Goal: Transaction & Acquisition: Book appointment/travel/reservation

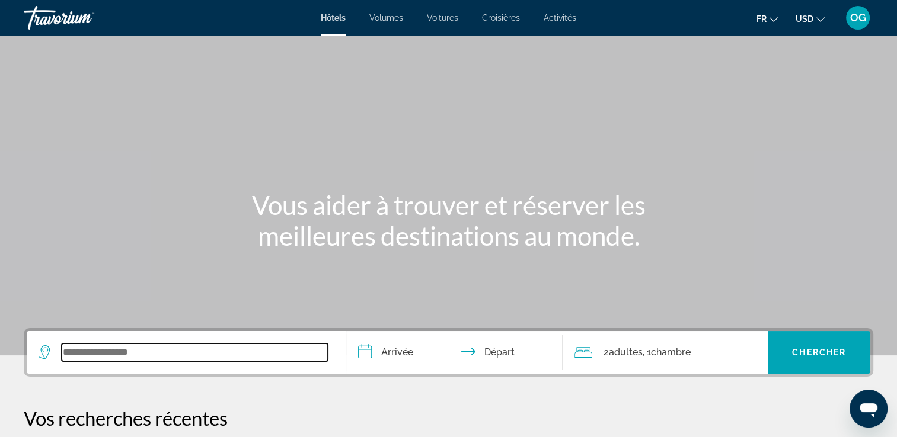
click at [172, 351] on input "Widget de recherche" at bounding box center [195, 353] width 266 height 18
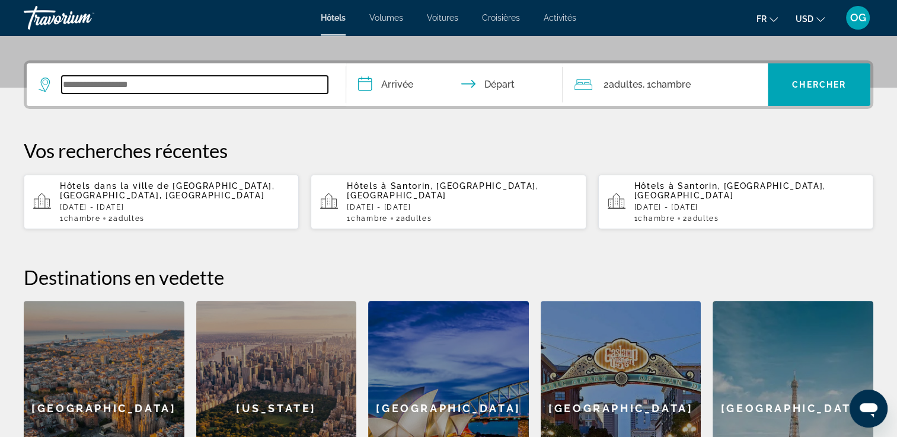
scroll to position [289, 0]
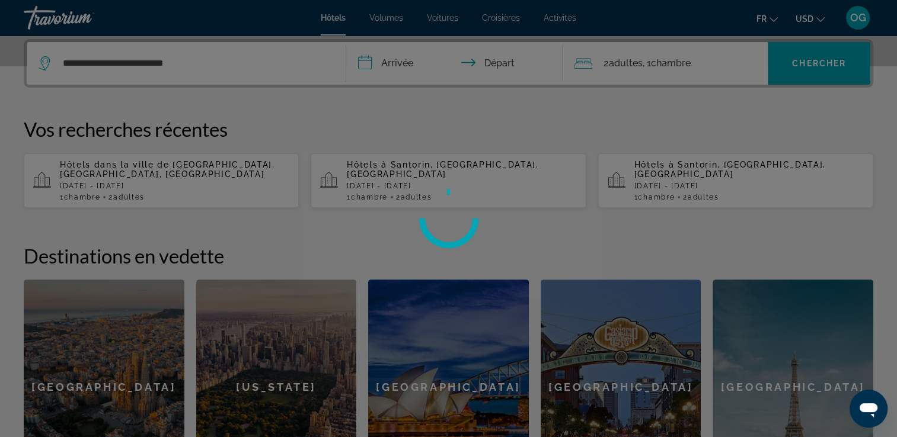
click at [143, 58] on div at bounding box center [448, 218] width 897 height 437
click at [151, 84] on div at bounding box center [448, 218] width 897 height 437
click at [180, 63] on div at bounding box center [448, 218] width 897 height 437
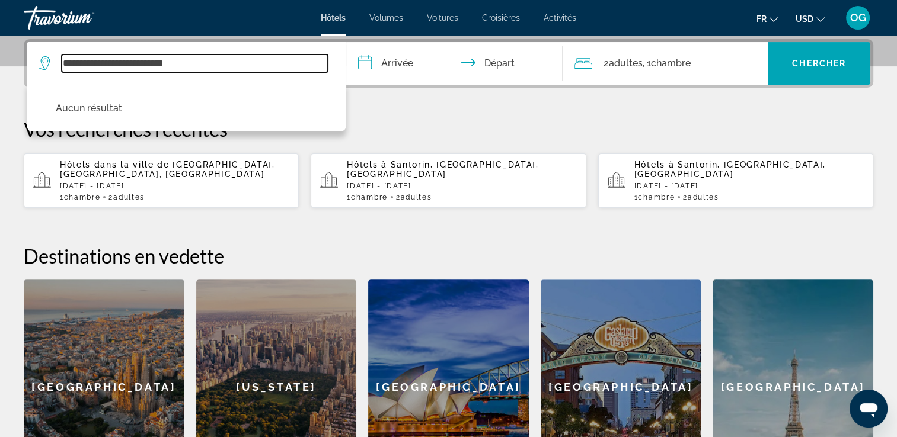
drag, startPoint x: 145, startPoint y: 61, endPoint x: 66, endPoint y: 105, distance: 89.7
click at [66, 85] on div "**********" at bounding box center [186, 63] width 295 height 43
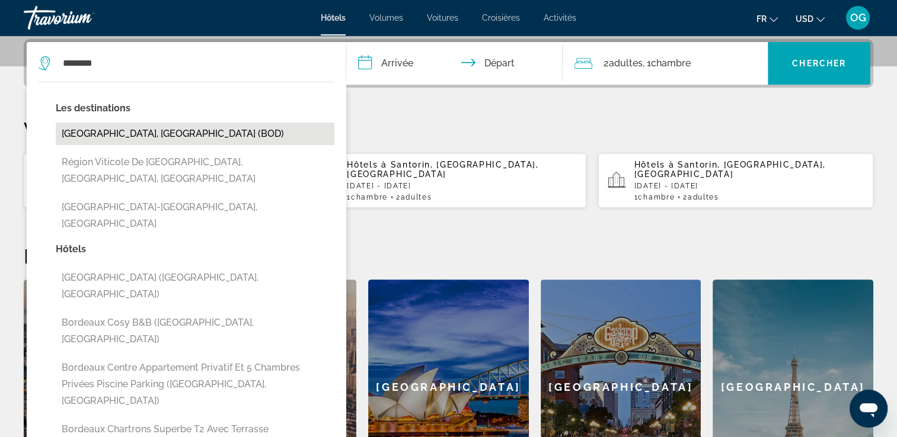
click at [210, 128] on button "[GEOGRAPHIC_DATA], [GEOGRAPHIC_DATA] (BOD)" at bounding box center [195, 134] width 279 height 23
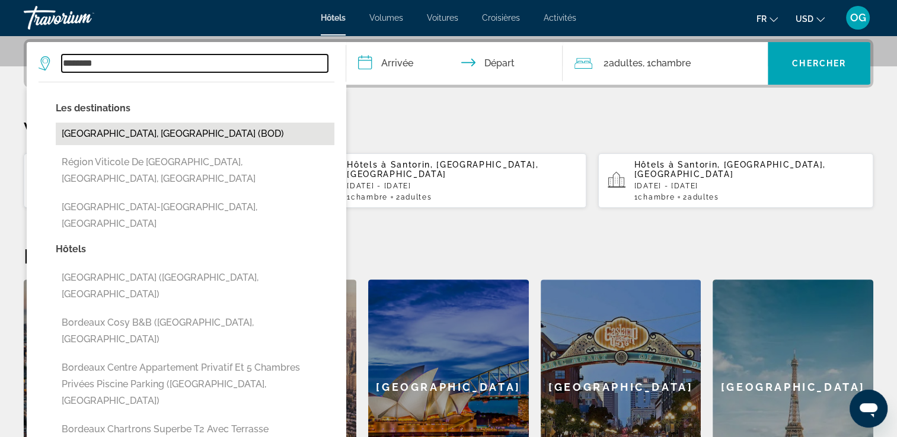
type input "**********"
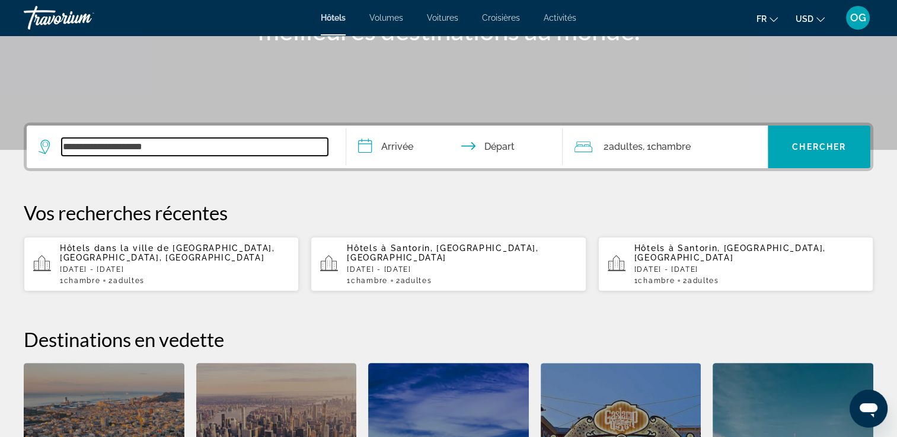
scroll to position [207, 0]
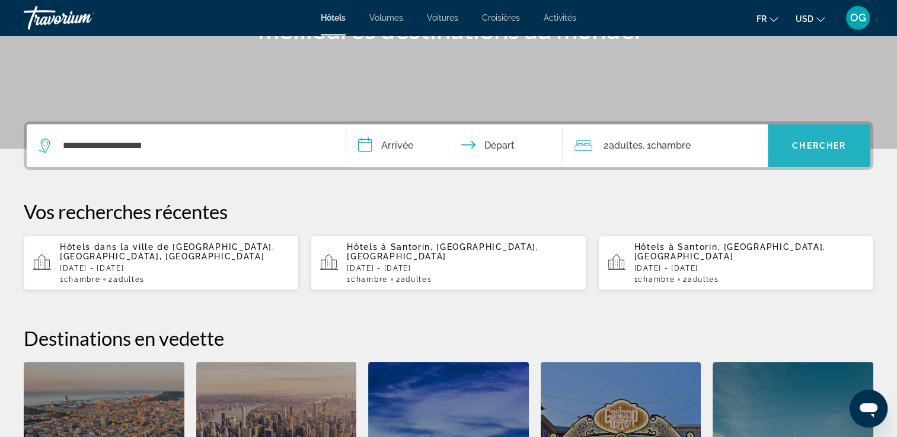
click at [798, 141] on span "Chercher" at bounding box center [819, 145] width 54 height 9
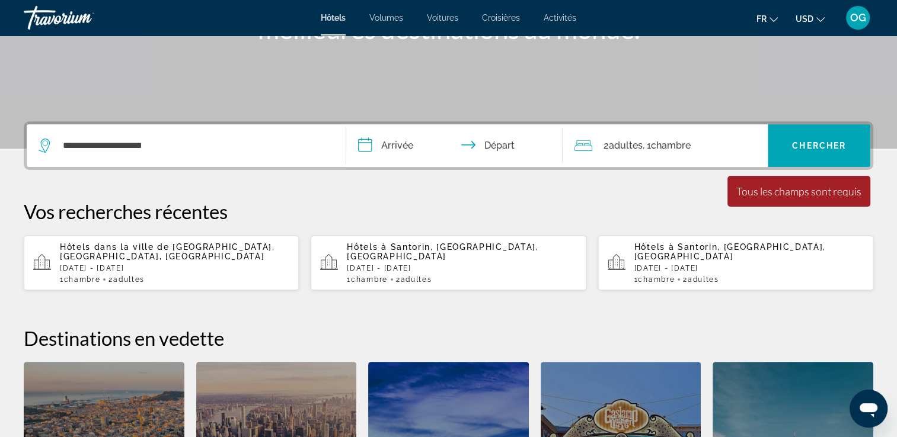
click at [413, 156] on input "**********" at bounding box center [457, 147] width 222 height 46
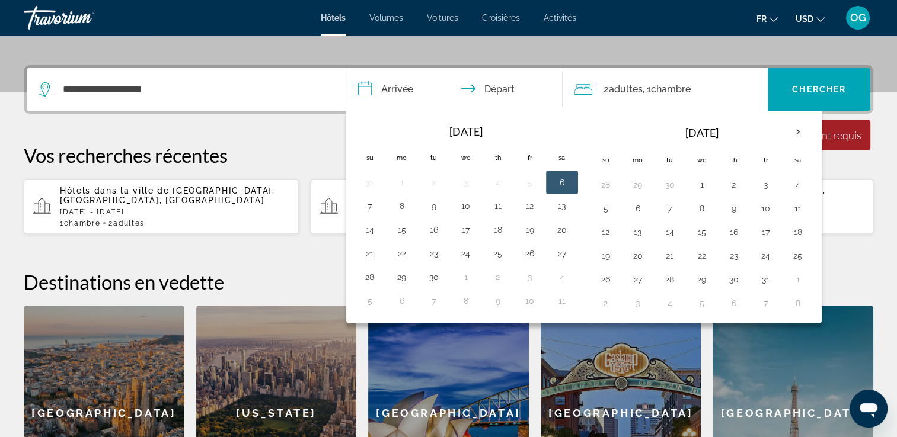
scroll to position [289, 0]
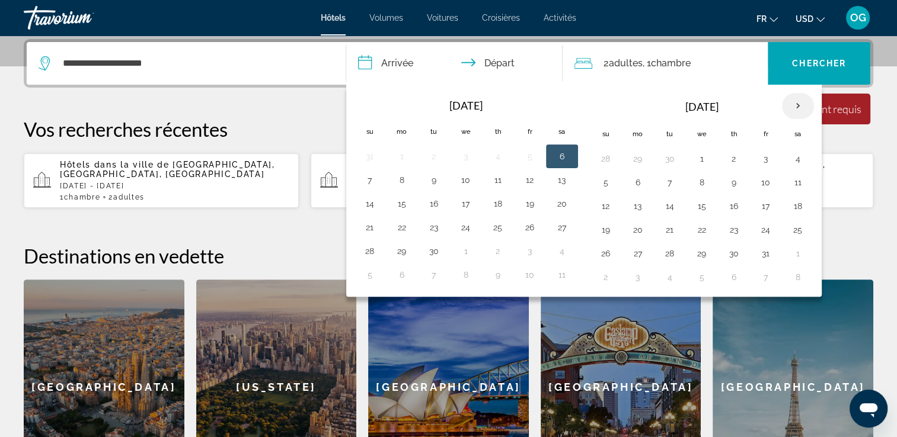
click at [799, 96] on th "Next month" at bounding box center [798, 106] width 32 height 26
click at [760, 187] on button "7" at bounding box center [765, 182] width 19 height 17
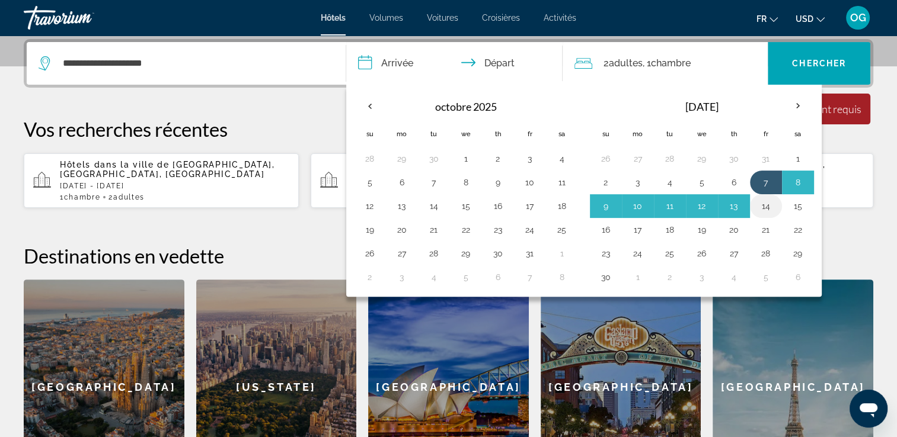
click at [763, 206] on button "14" at bounding box center [765, 206] width 19 height 17
type input "**********"
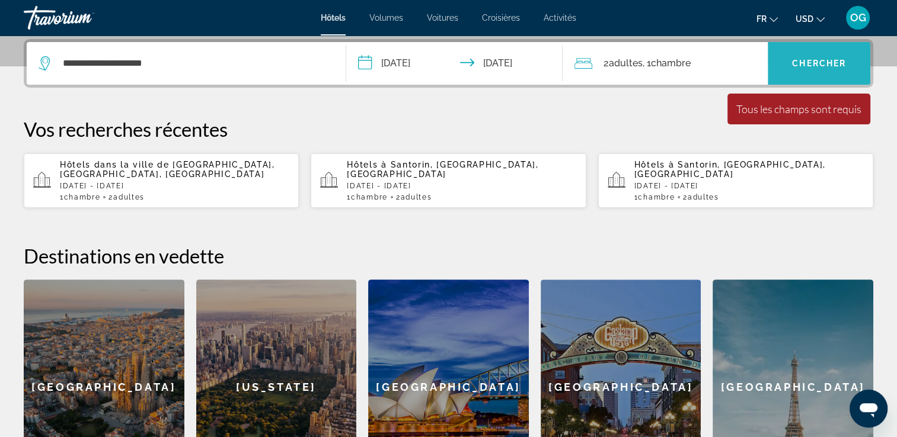
click at [788, 53] on span "Widget de recherche" at bounding box center [819, 63] width 103 height 28
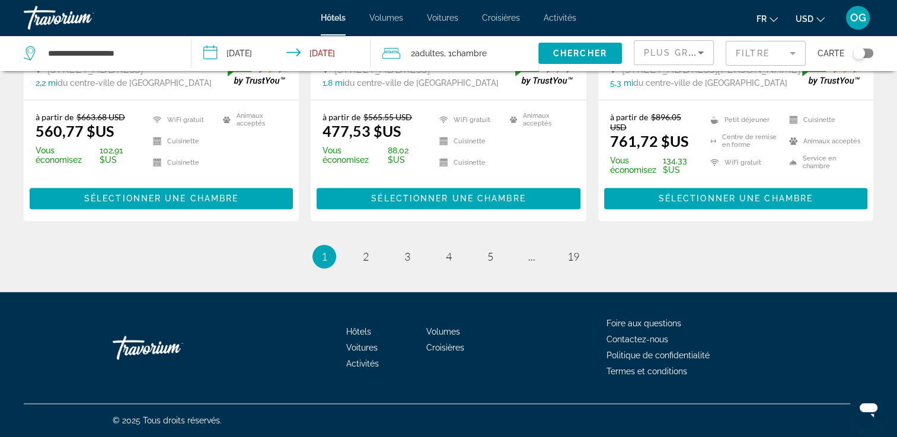
scroll to position [1694, 0]
click at [367, 260] on span "2" at bounding box center [366, 256] width 6 height 13
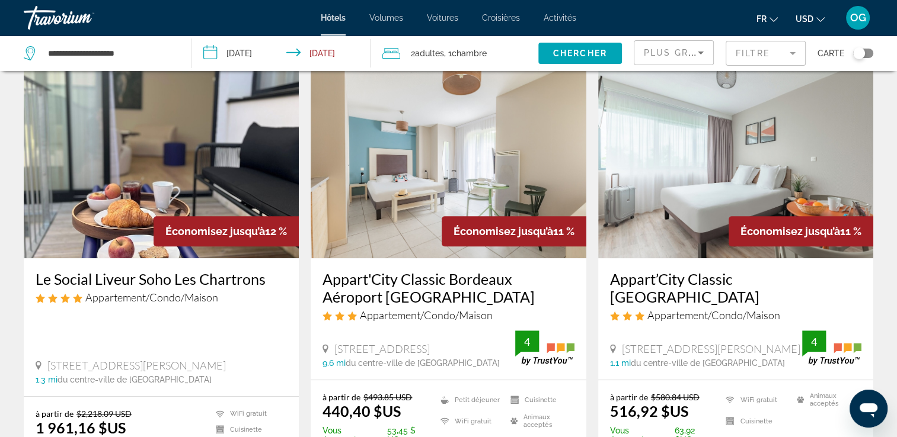
scroll to position [506, 0]
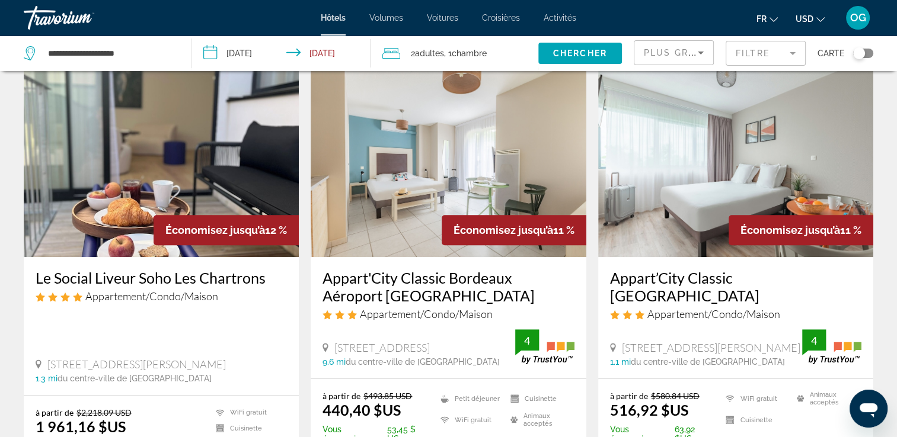
click at [792, 174] on img "Contenu principal" at bounding box center [735, 163] width 275 height 190
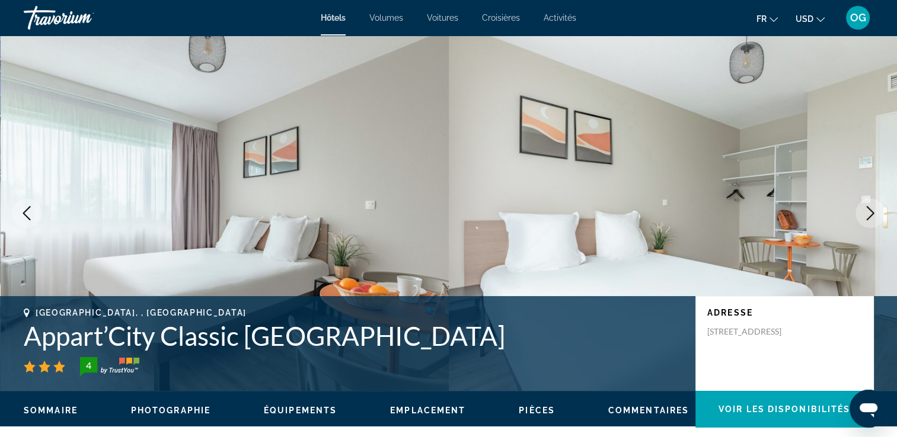
scroll to position [107, 0]
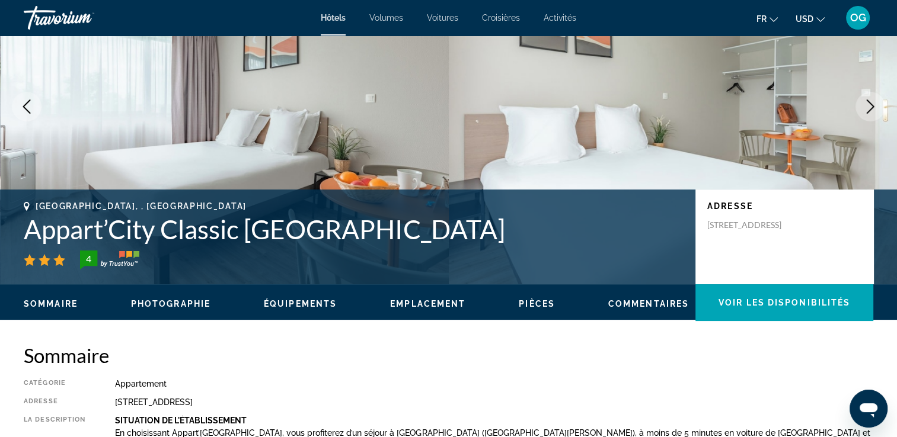
click at [187, 314] on div "Sommaire Photographie Équipements Emplacement Pièces Commentaires Voir les disp…" at bounding box center [448, 303] width 897 height 37
click at [182, 301] on span "Photographie" at bounding box center [170, 303] width 79 height 9
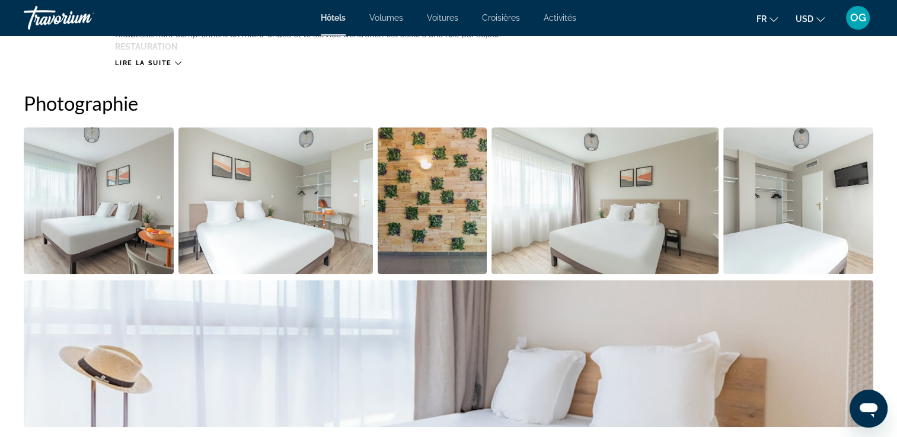
scroll to position [579, 0]
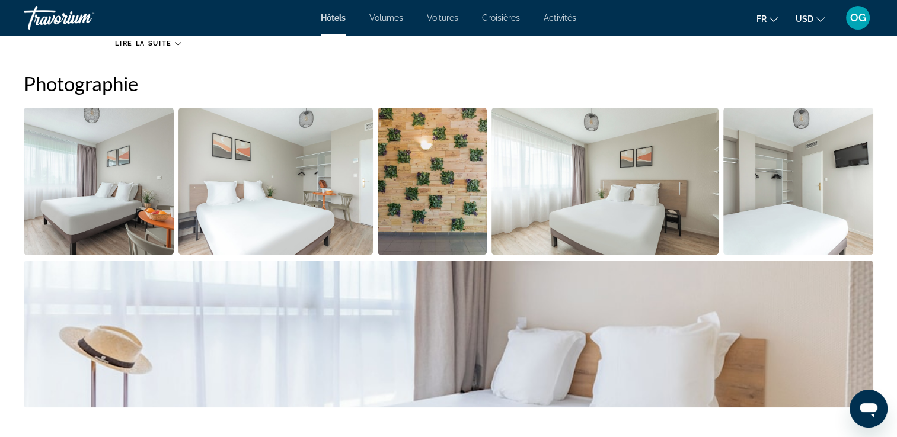
click at [91, 185] on img "Ouvrir le curseur d’image en plein écran" at bounding box center [99, 181] width 150 height 147
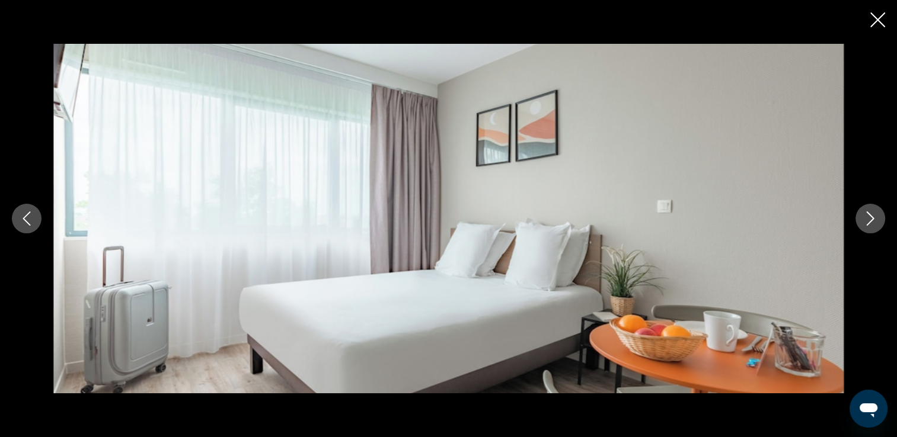
click at [867, 229] on button "Image suivante" at bounding box center [870, 219] width 30 height 30
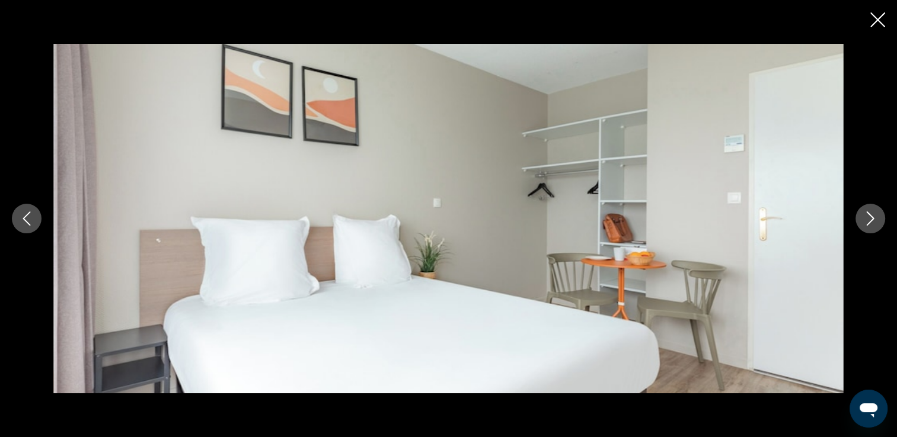
click at [867, 229] on button "Image suivante" at bounding box center [870, 219] width 30 height 30
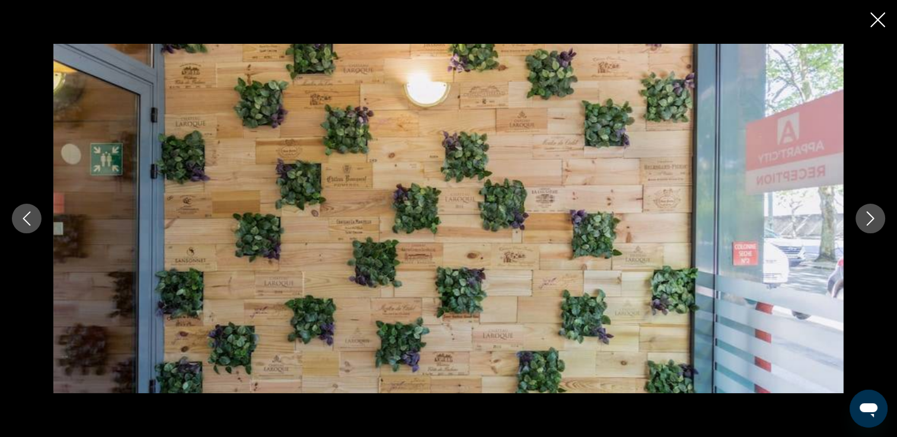
click at [867, 229] on button "Image suivante" at bounding box center [870, 219] width 30 height 30
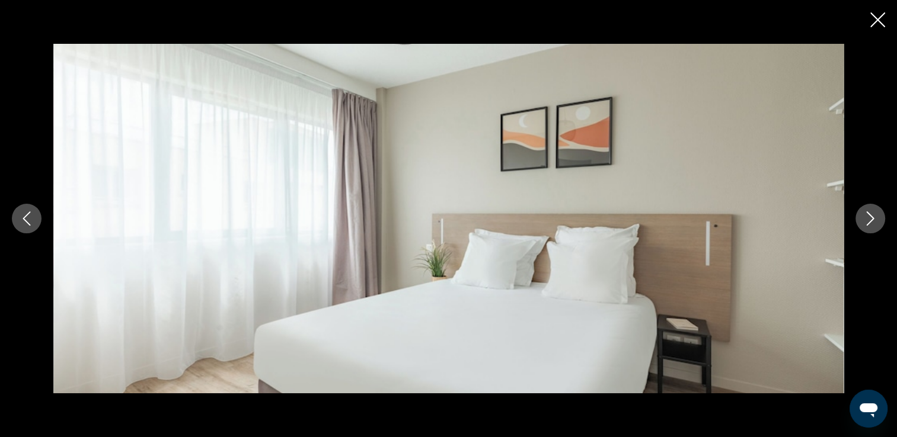
click at [867, 229] on button "Image suivante" at bounding box center [870, 219] width 30 height 30
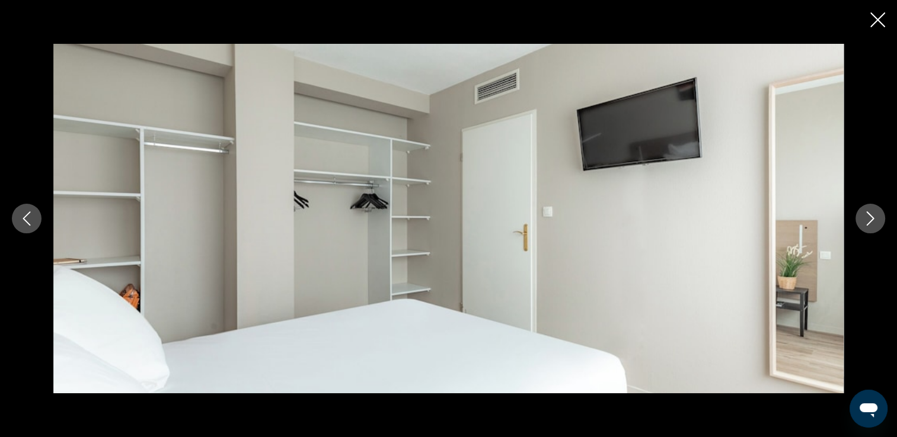
click at [867, 229] on button "Image suivante" at bounding box center [870, 219] width 30 height 30
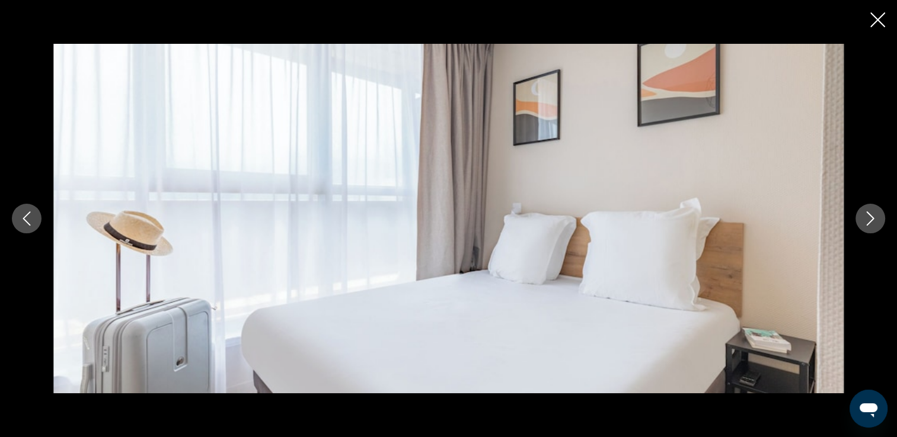
click at [867, 229] on button "Image suivante" at bounding box center [870, 219] width 30 height 30
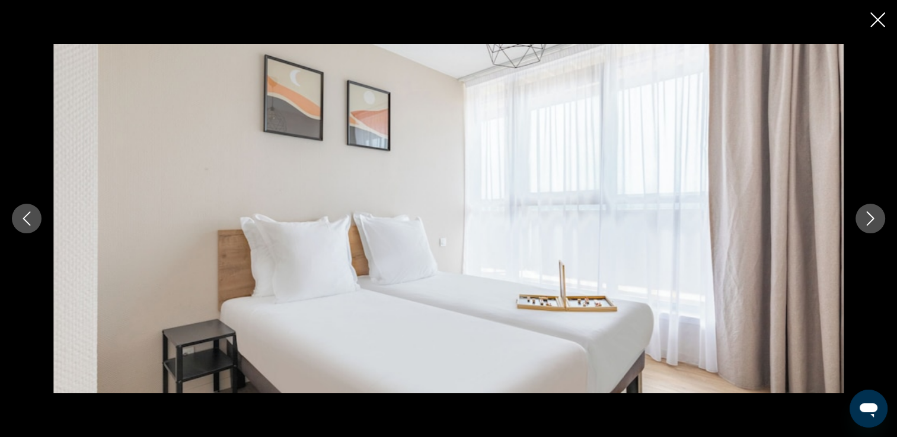
click at [867, 229] on button "Image suivante" at bounding box center [870, 219] width 30 height 30
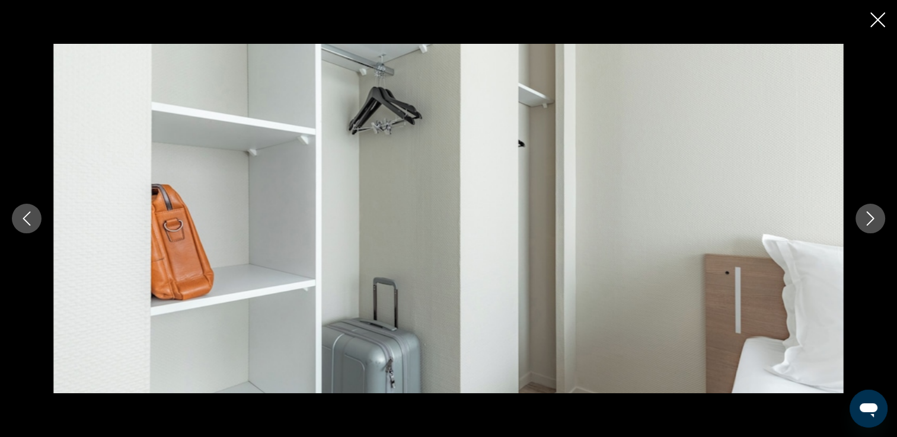
click at [867, 229] on button "Image suivante" at bounding box center [870, 219] width 30 height 30
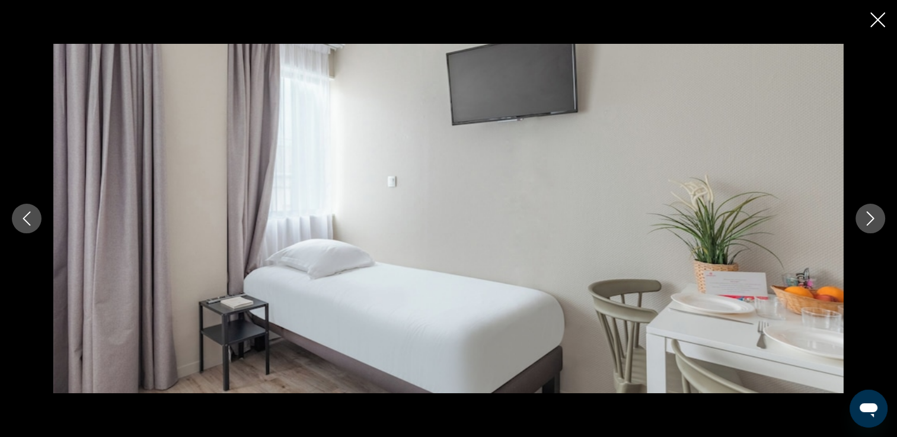
click at [16, 220] on button "Image précédente" at bounding box center [27, 219] width 30 height 30
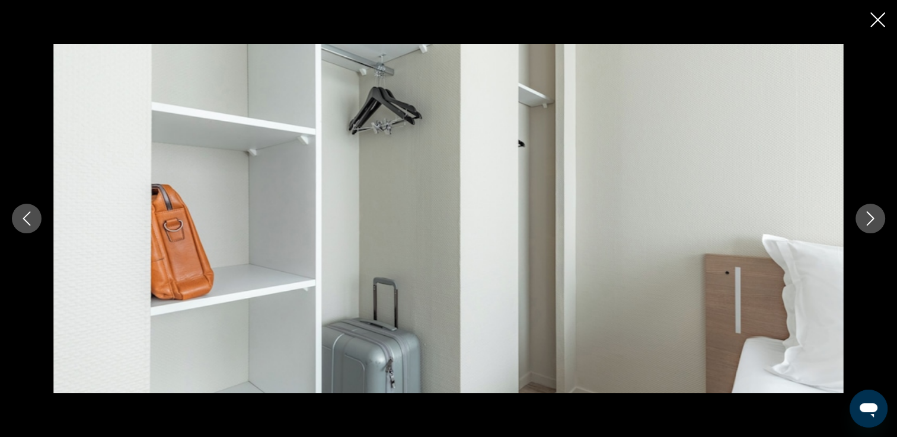
click at [873, 225] on icon "Image suivante" at bounding box center [870, 219] width 14 height 14
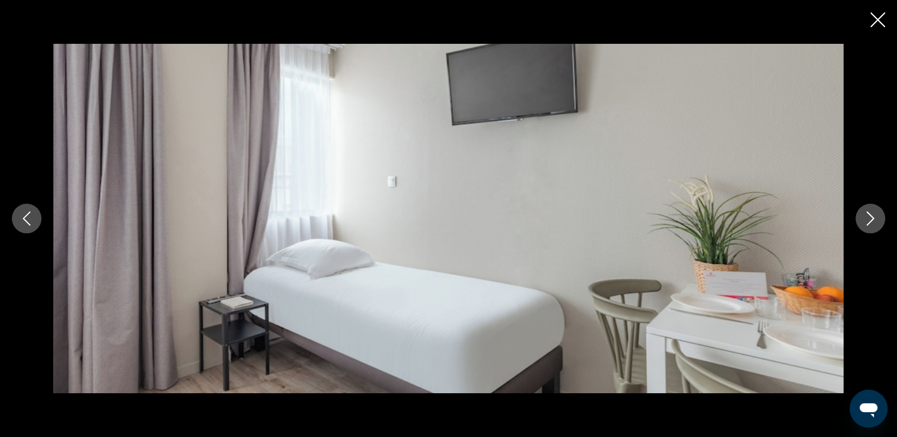
click at [873, 225] on icon "Image suivante" at bounding box center [870, 219] width 14 height 14
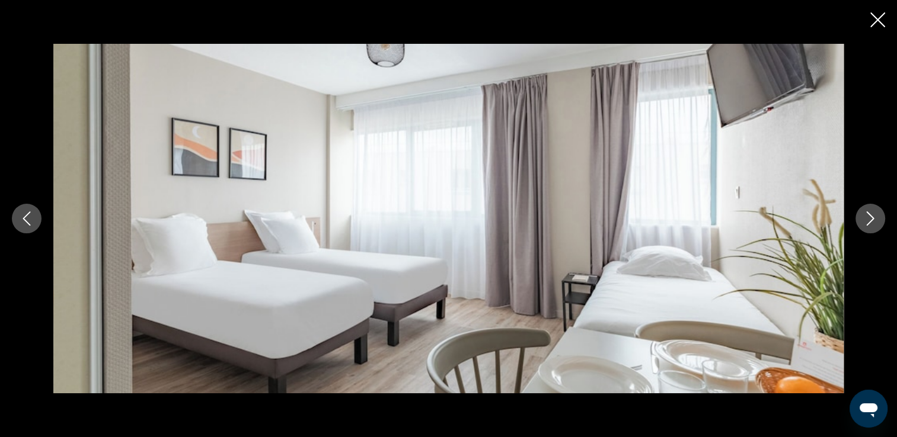
click at [873, 225] on icon "Image suivante" at bounding box center [870, 219] width 14 height 14
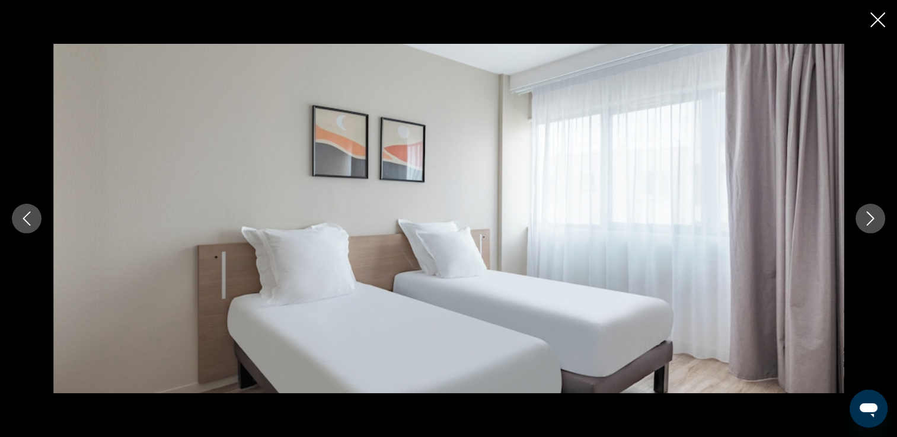
click at [873, 225] on icon "Image suivante" at bounding box center [870, 219] width 14 height 14
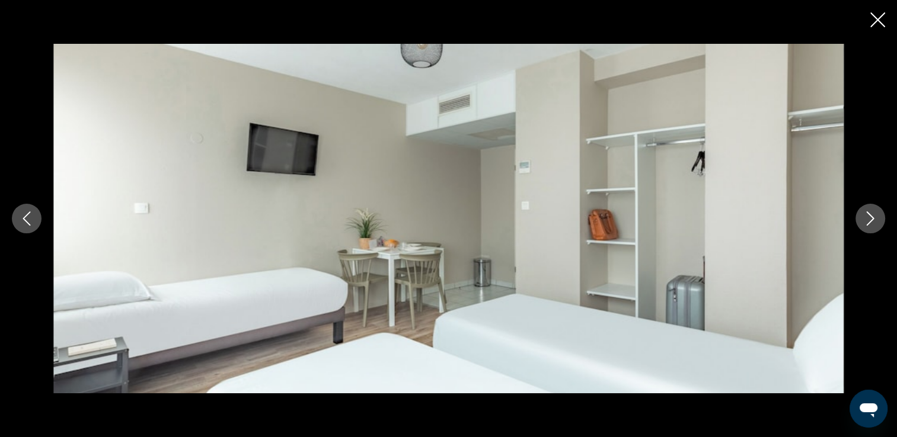
click at [873, 225] on icon "Image suivante" at bounding box center [870, 219] width 14 height 14
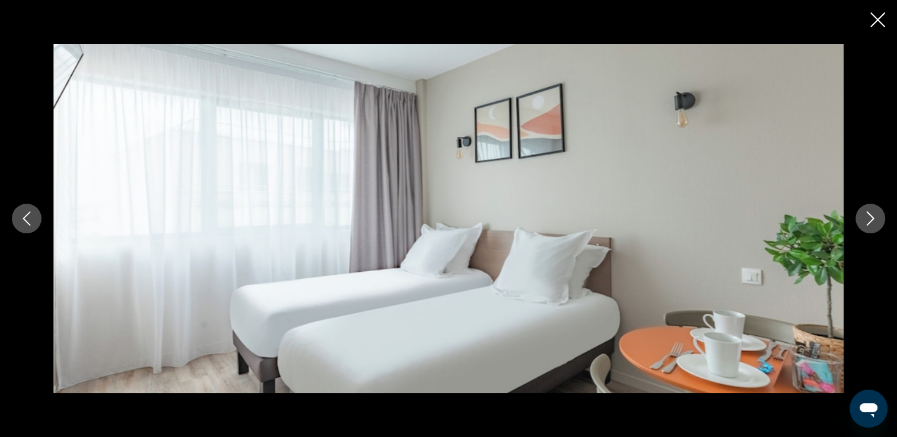
click at [873, 225] on icon "Image suivante" at bounding box center [870, 219] width 14 height 14
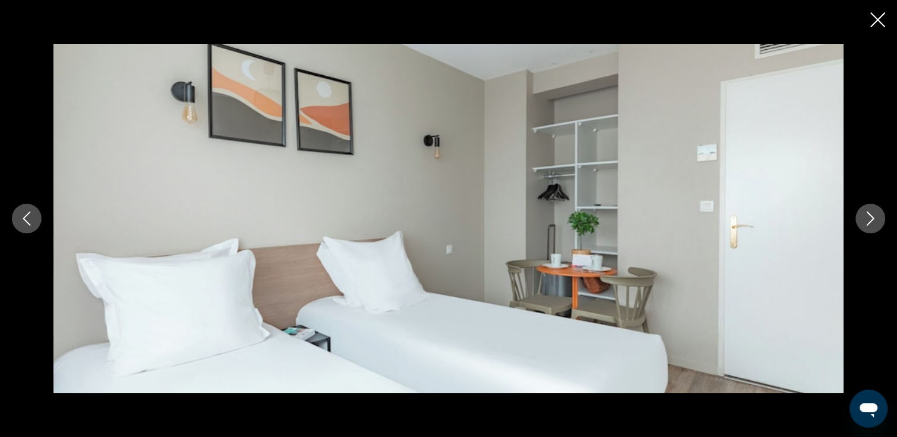
click at [873, 225] on icon "Image suivante" at bounding box center [870, 219] width 14 height 14
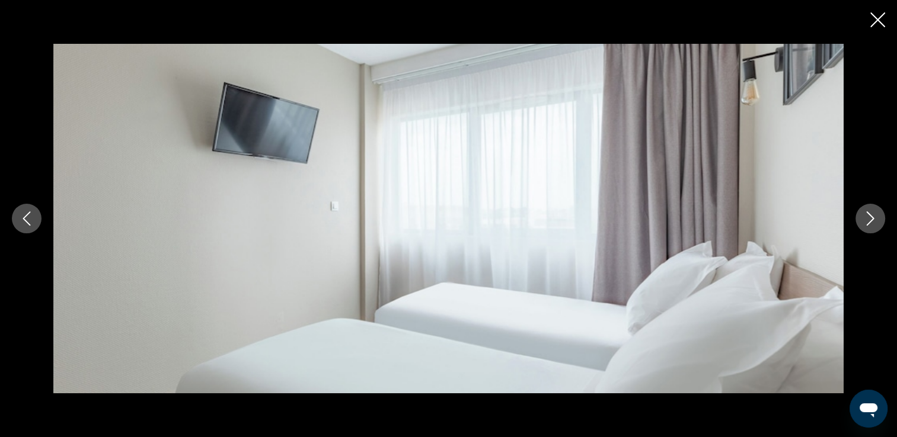
click at [873, 225] on icon "Image suivante" at bounding box center [870, 219] width 14 height 14
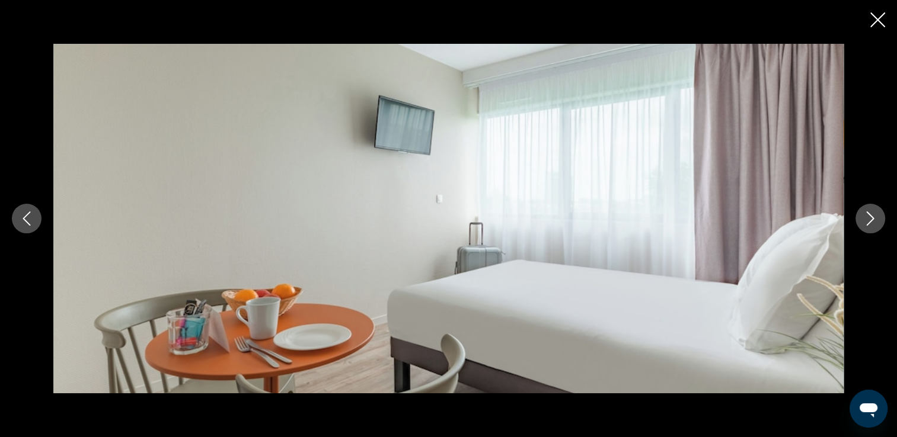
click at [873, 225] on icon "Image suivante" at bounding box center [870, 219] width 14 height 14
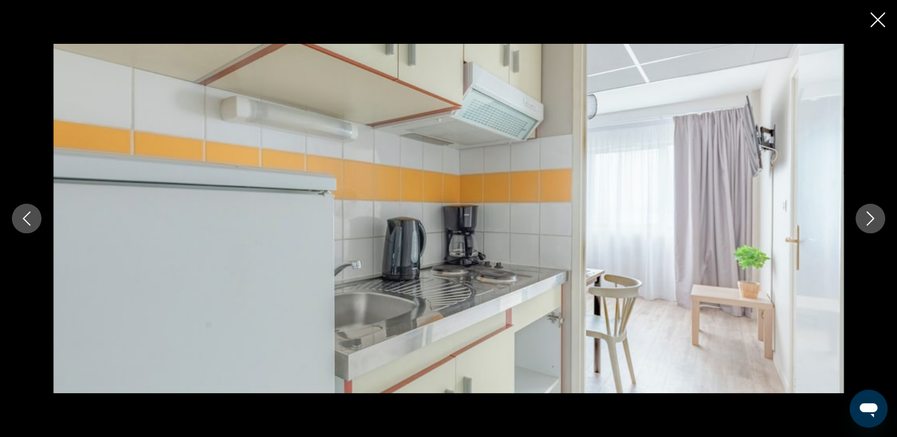
click at [873, 225] on icon "Image suivante" at bounding box center [870, 219] width 14 height 14
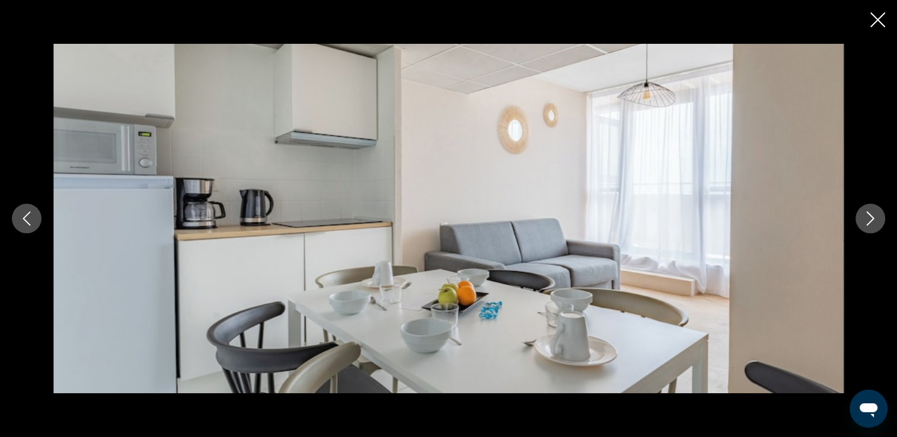
click at [873, 225] on icon "Image suivante" at bounding box center [870, 219] width 14 height 14
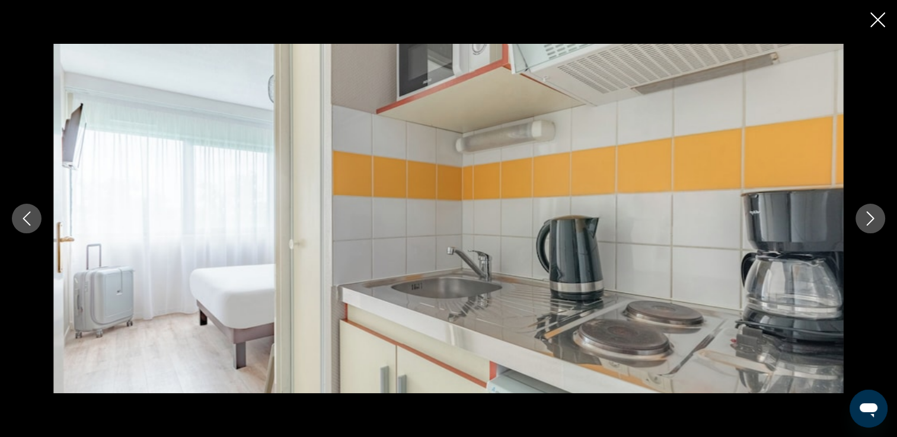
click at [873, 225] on icon "Image suivante" at bounding box center [870, 219] width 14 height 14
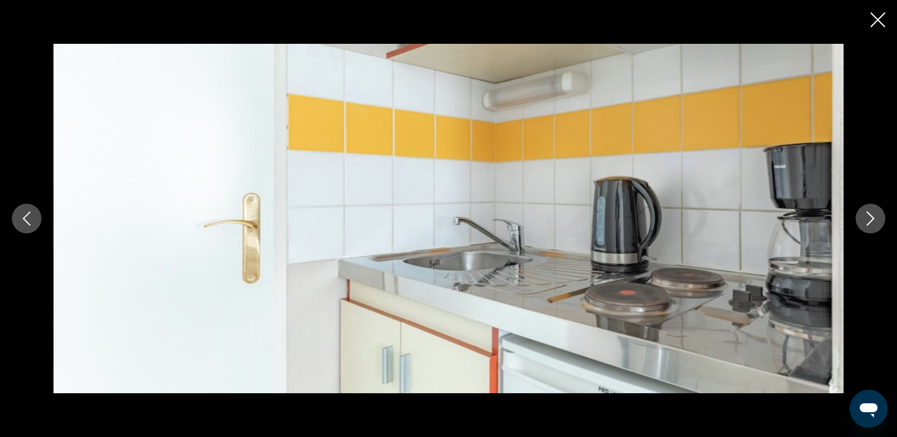
click at [873, 225] on icon "Image suivante" at bounding box center [870, 219] width 14 height 14
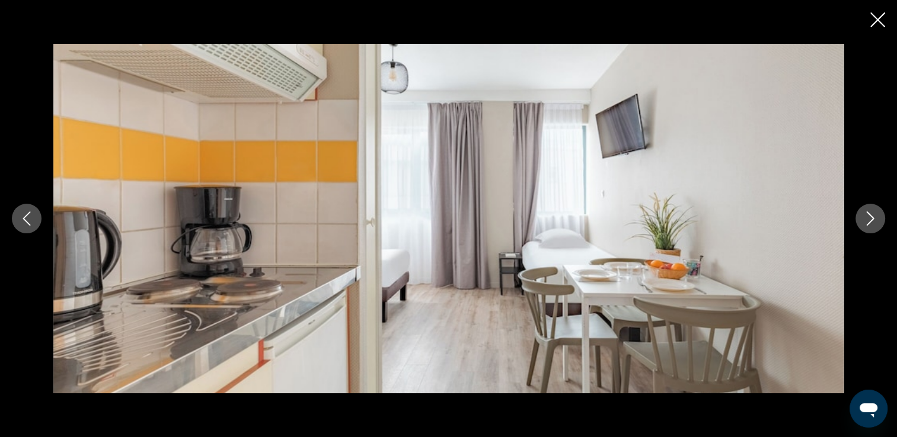
click at [873, 225] on icon "Image suivante" at bounding box center [870, 219] width 14 height 14
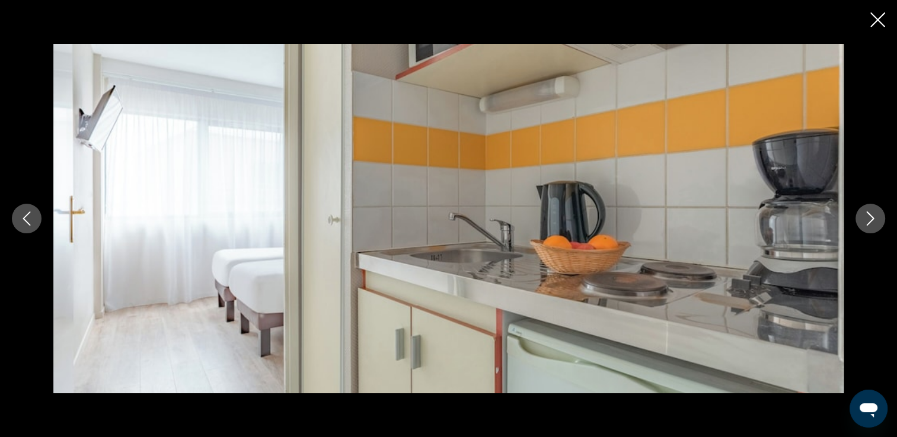
click at [873, 225] on icon "Image suivante" at bounding box center [870, 219] width 14 height 14
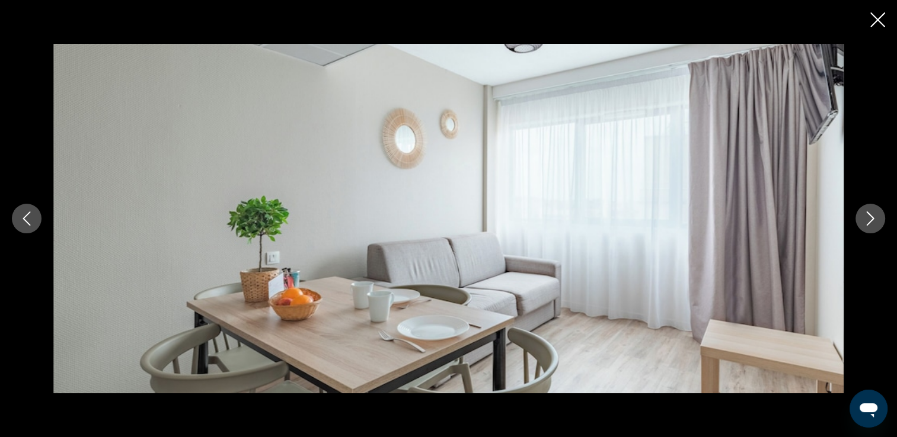
click at [873, 225] on icon "Image suivante" at bounding box center [870, 219] width 14 height 14
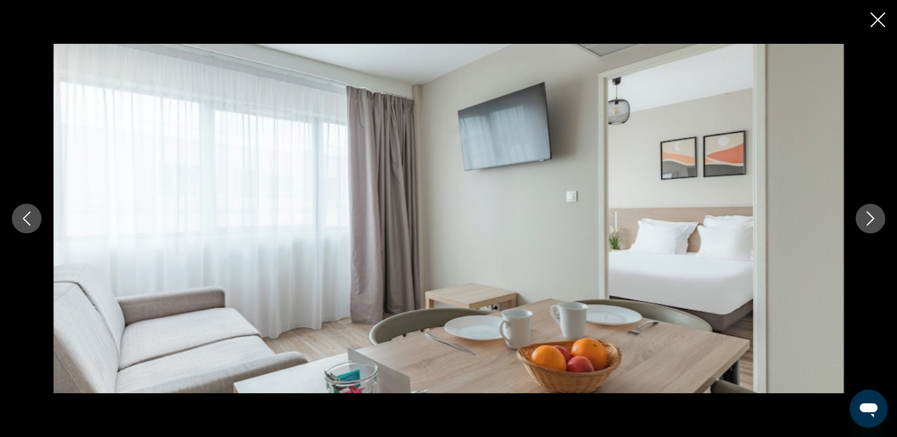
click at [873, 225] on icon "Image suivante" at bounding box center [870, 219] width 14 height 14
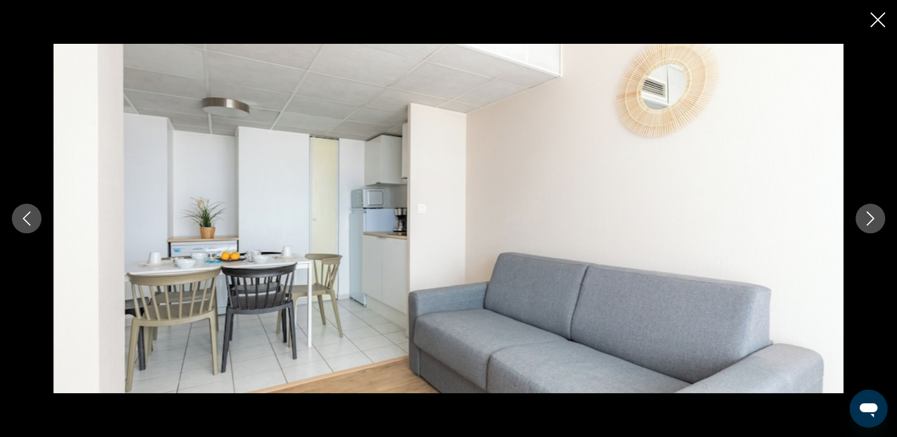
click at [873, 225] on icon "Image suivante" at bounding box center [870, 219] width 14 height 14
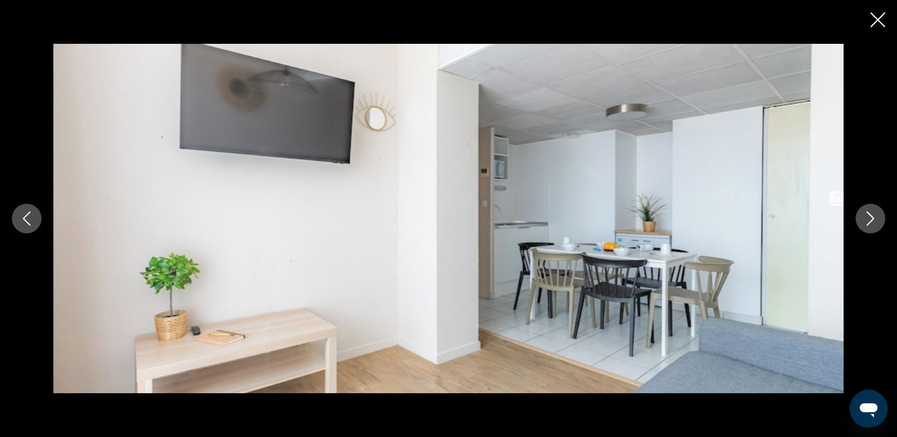
click at [873, 225] on icon "Image suivante" at bounding box center [870, 219] width 14 height 14
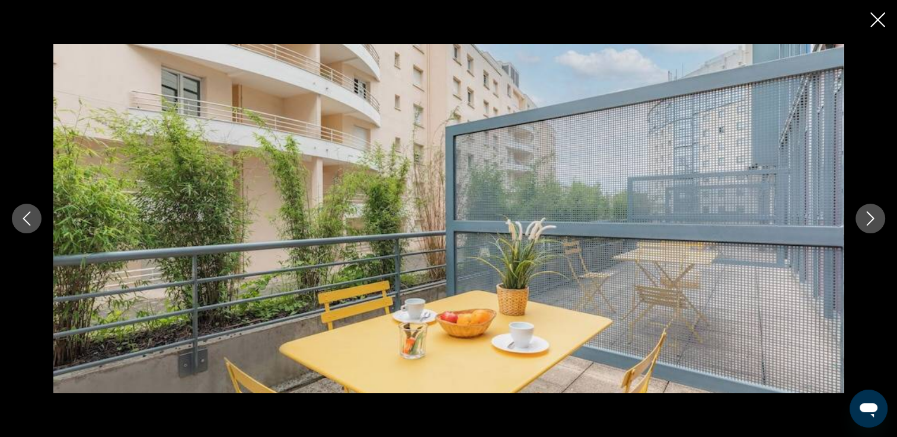
click at [873, 225] on icon "Image suivante" at bounding box center [870, 219] width 14 height 14
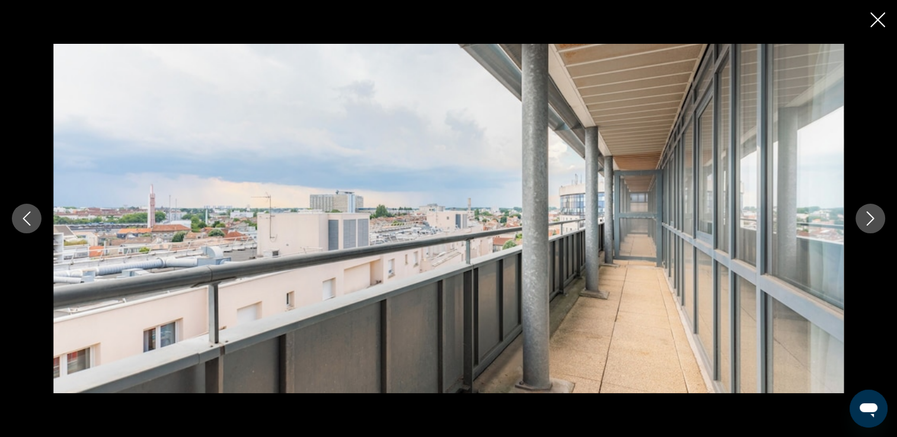
click at [873, 225] on icon "Image suivante" at bounding box center [870, 219] width 14 height 14
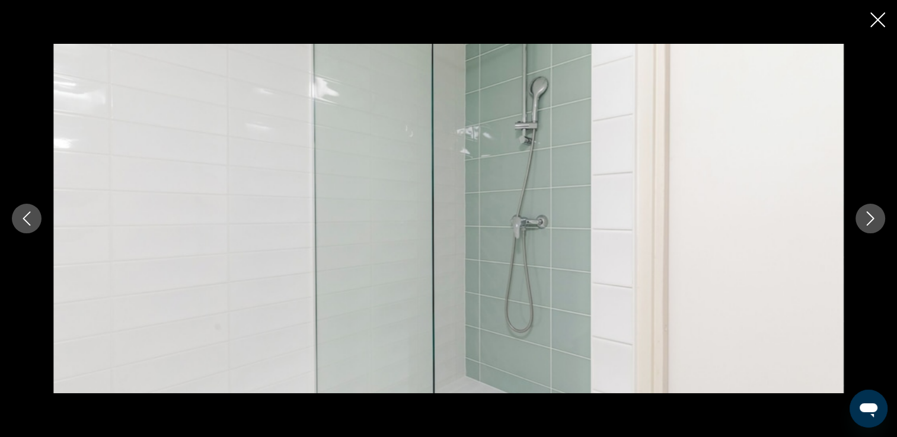
click at [873, 225] on icon "Image suivante" at bounding box center [870, 219] width 14 height 14
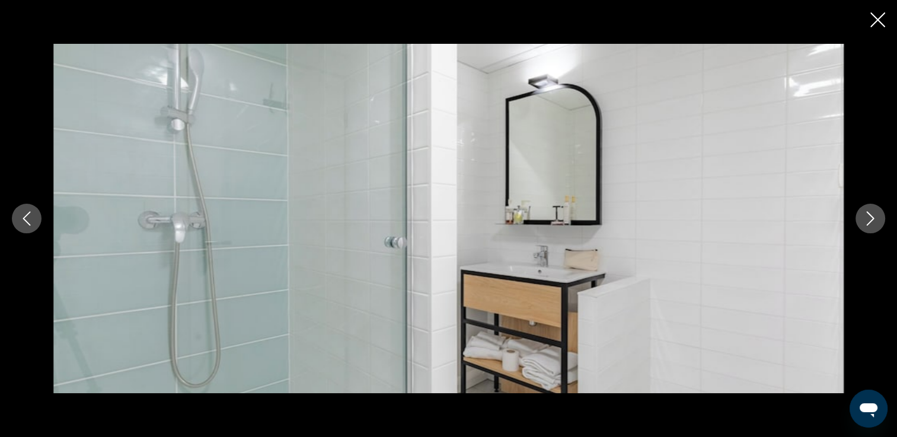
click at [873, 225] on icon "Image suivante" at bounding box center [870, 219] width 14 height 14
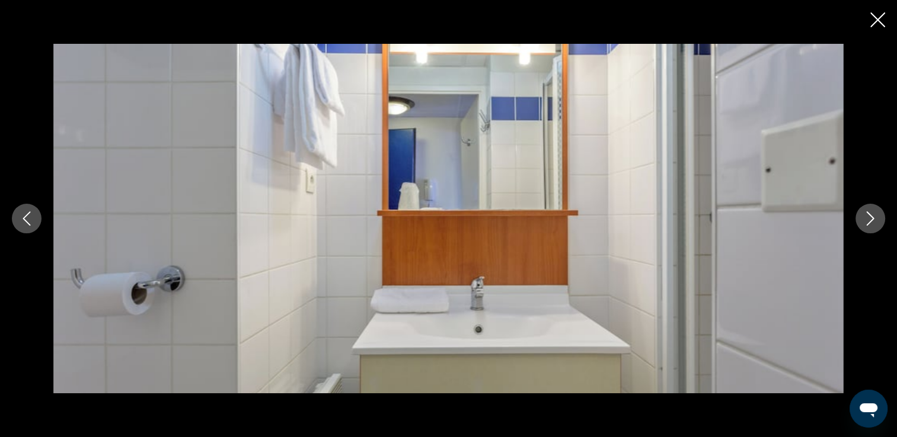
click at [873, 225] on icon "Image suivante" at bounding box center [870, 219] width 14 height 14
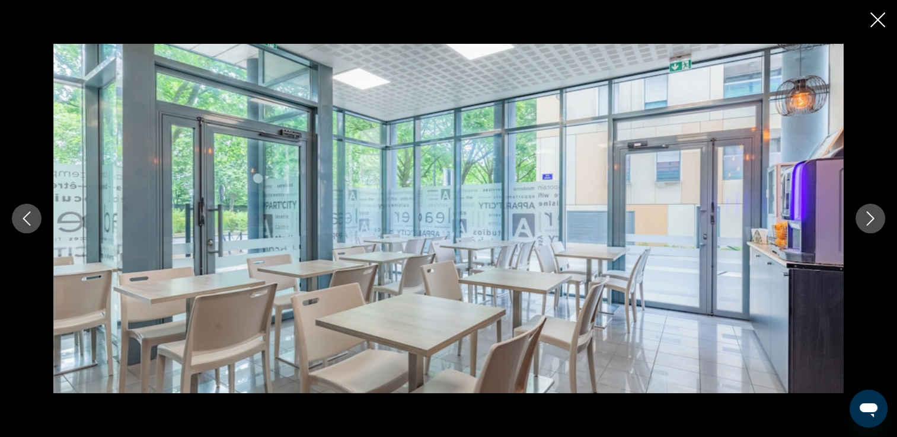
click at [873, 225] on icon "Image suivante" at bounding box center [870, 219] width 14 height 14
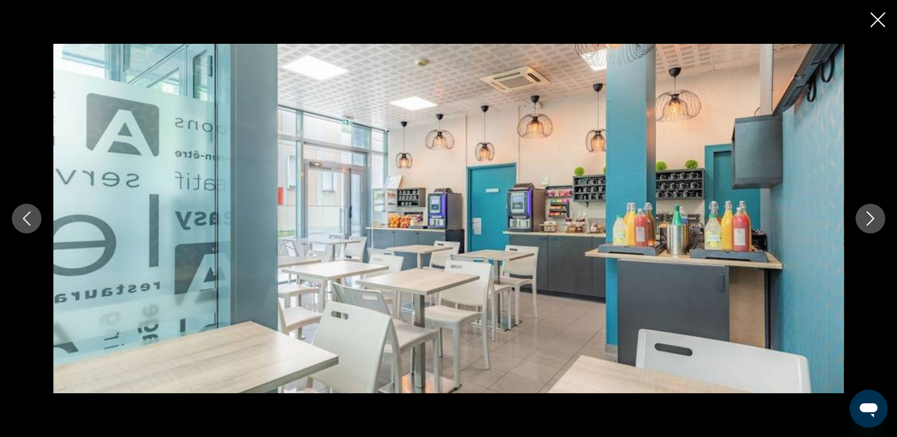
click at [873, 225] on icon "Image suivante" at bounding box center [870, 219] width 14 height 14
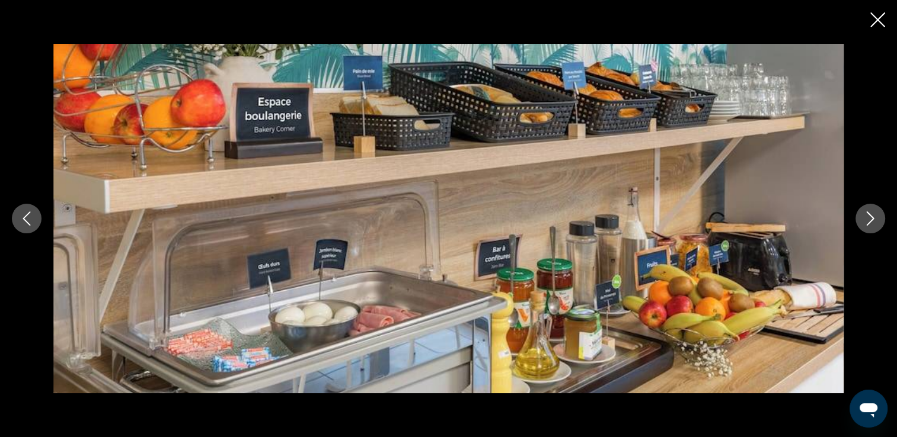
click at [873, 225] on icon "Image suivante" at bounding box center [870, 219] width 14 height 14
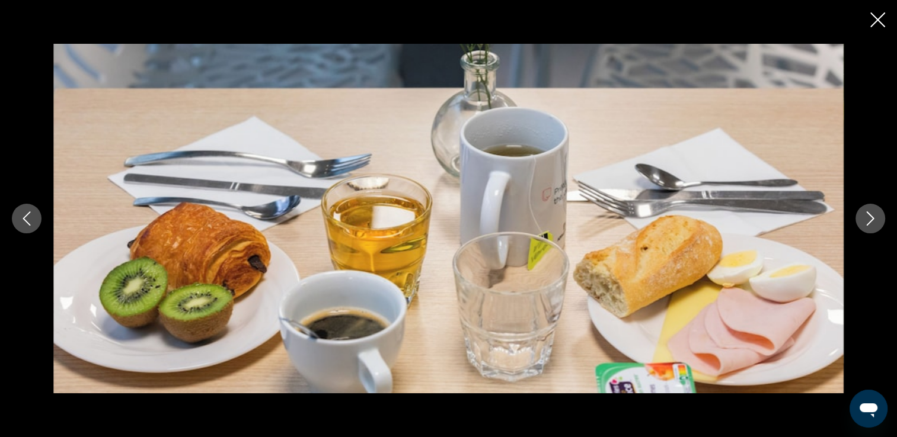
click at [873, 225] on icon "Image suivante" at bounding box center [870, 219] width 14 height 14
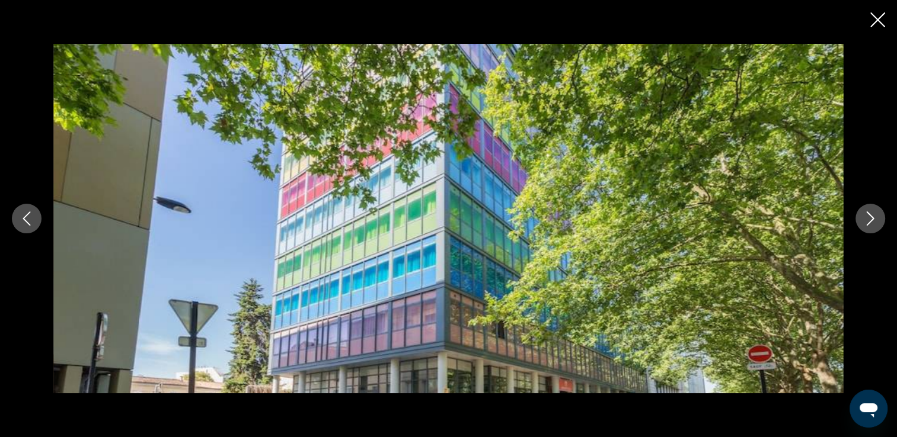
click at [874, 225] on icon "Image suivante" at bounding box center [870, 219] width 14 height 14
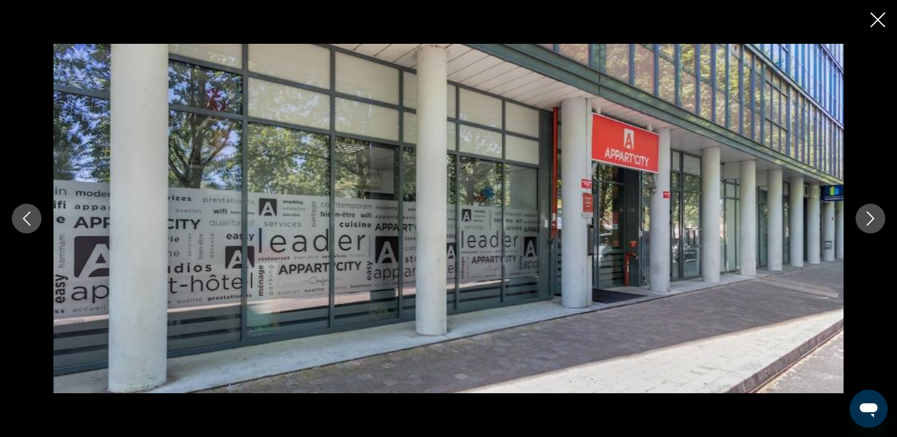
click at [874, 225] on icon "Image suivante" at bounding box center [870, 219] width 14 height 14
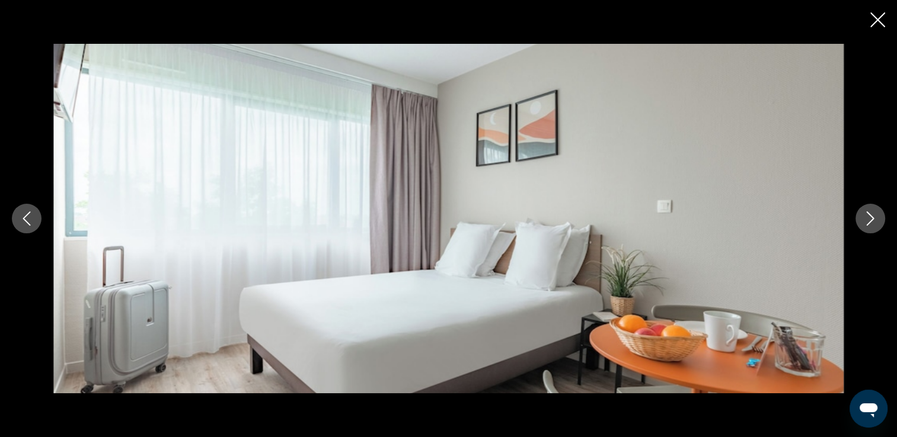
click at [874, 225] on icon "Image suivante" at bounding box center [870, 219] width 14 height 14
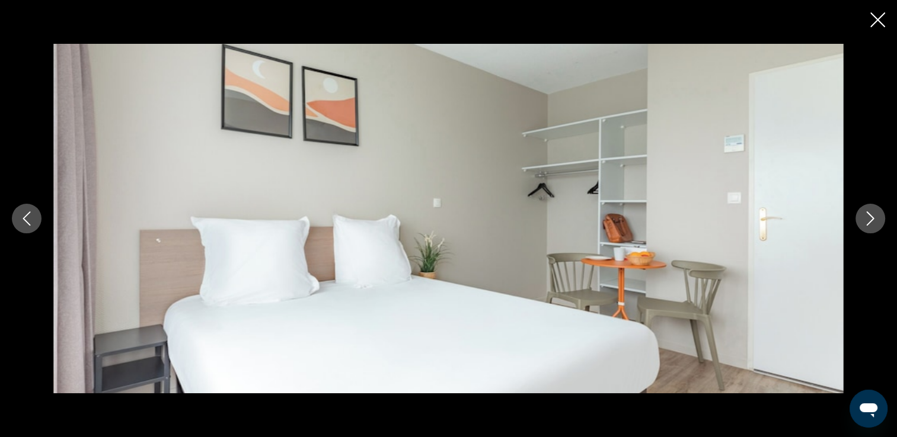
click at [879, 23] on icon "Fermer le diaporama" at bounding box center [877, 19] width 15 height 15
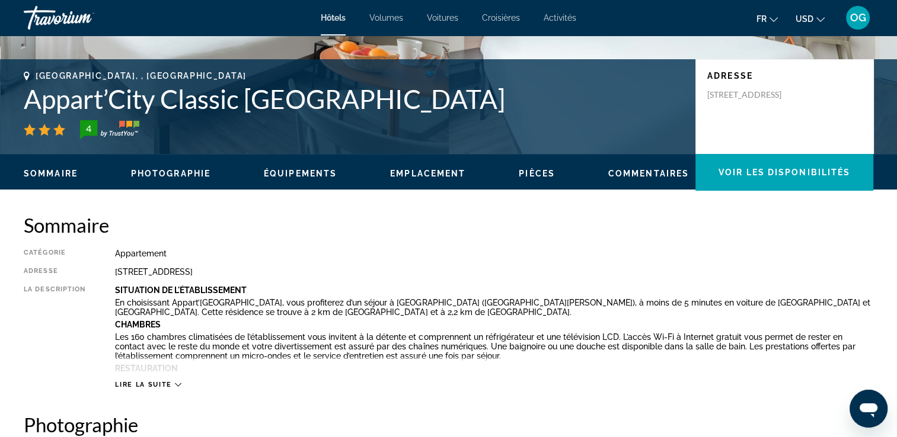
scroll to position [0, 0]
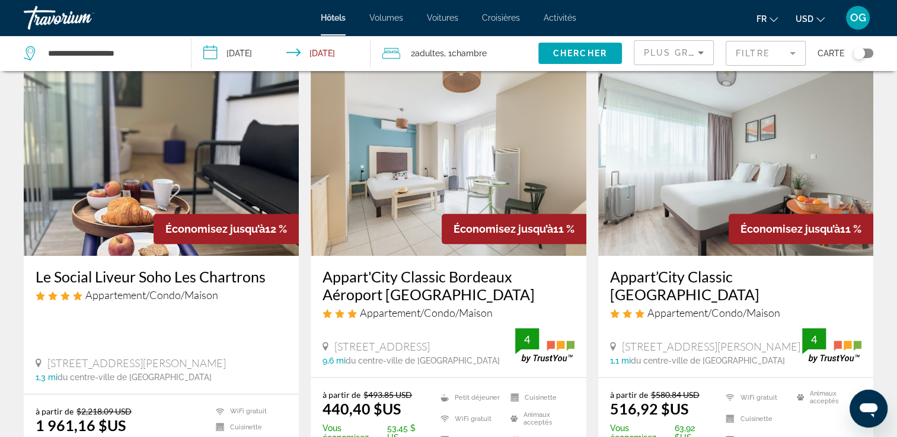
scroll to position [507, 0]
